Goal: Task Accomplishment & Management: Use online tool/utility

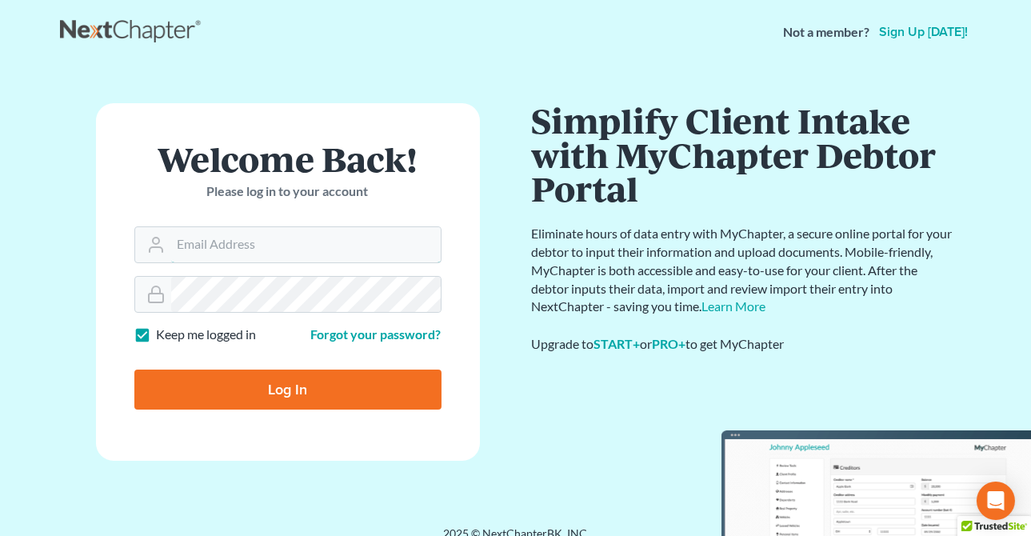
type input "[PERSON_NAME][EMAIL_ADDRESS][DOMAIN_NAME]"
click at [246, 384] on input "Log In" at bounding box center [287, 390] width 307 height 40
type input "Thinking..."
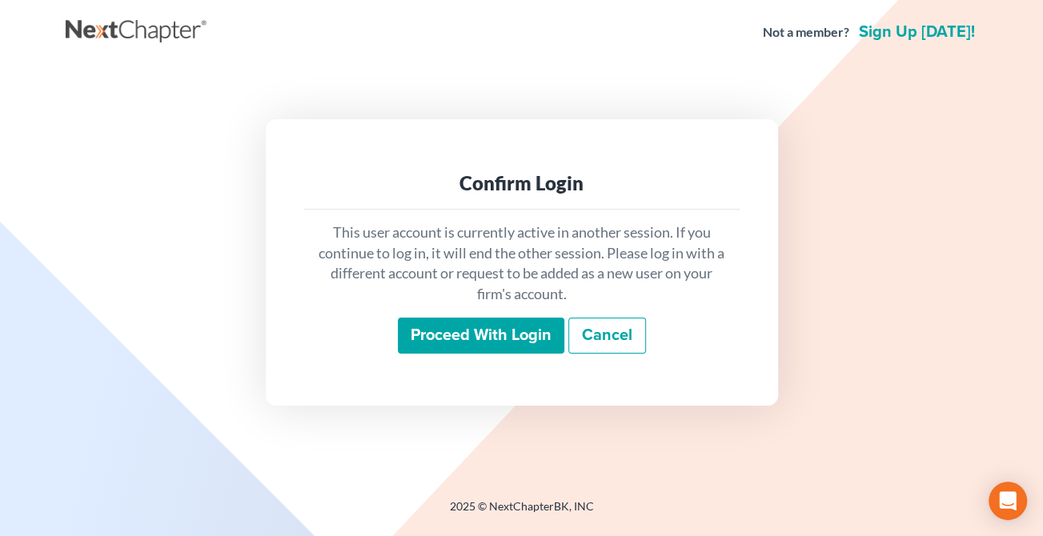
click at [475, 334] on input "Proceed with login" at bounding box center [481, 336] width 166 height 37
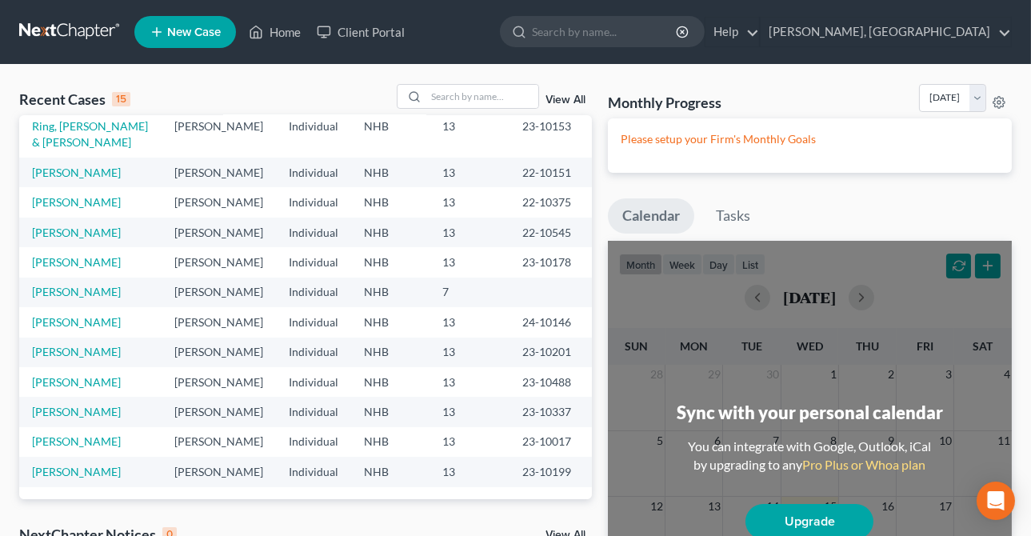
scroll to position [350, 0]
